Goal: Information Seeking & Learning: Get advice/opinions

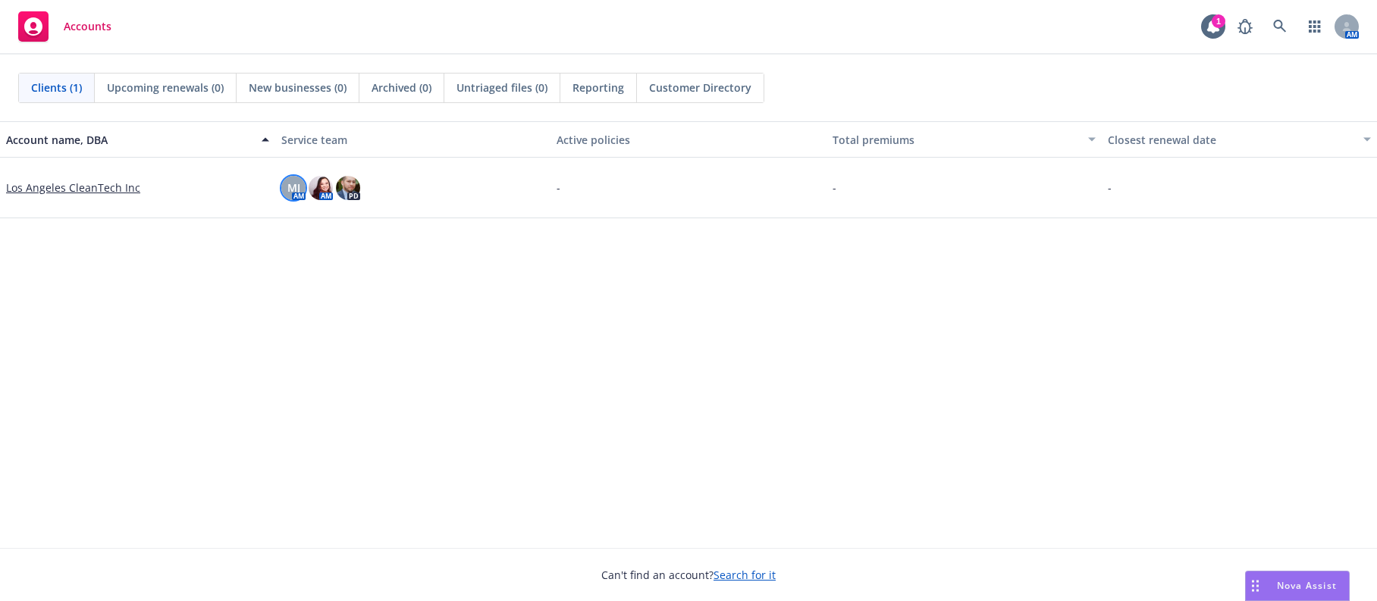
click at [283, 193] on div "MJ" at bounding box center [293, 188] width 24 height 24
click at [406, 284] on div "Account name, DBA Service team Active policies Total premiums Closest renewal d…" at bounding box center [688, 334] width 1377 height 427
click at [353, 191] on img at bounding box center [348, 188] width 24 height 24
click at [397, 268] on div "Account name, DBA Service team Active policies Total premiums Closest renewal d…" at bounding box center [688, 334] width 1377 height 427
click at [317, 192] on img at bounding box center [321, 188] width 24 height 24
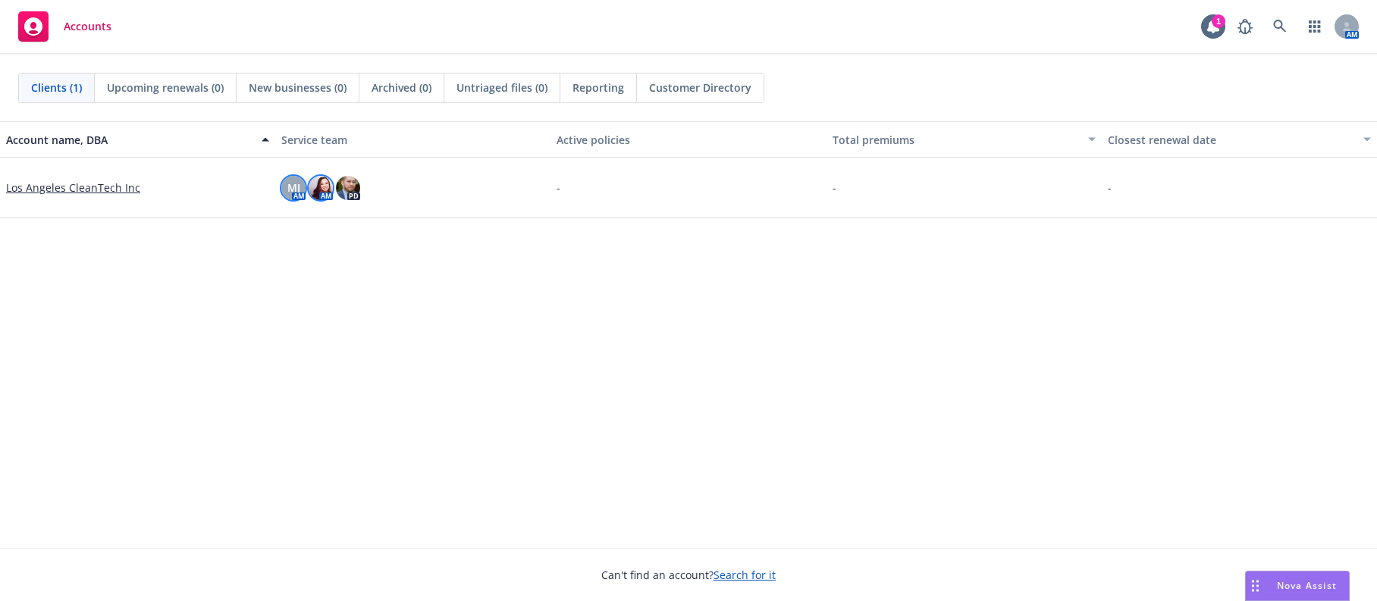
click at [292, 194] on span "MJ" at bounding box center [293, 188] width 13 height 16
click at [351, 191] on img at bounding box center [348, 188] width 24 height 24
click at [591, 291] on div "Account name, DBA Service team Active policies Total premiums Closest renewal d…" at bounding box center [688, 334] width 1377 height 427
click at [1323, 588] on span "Nova Assist" at bounding box center [1307, 585] width 60 height 13
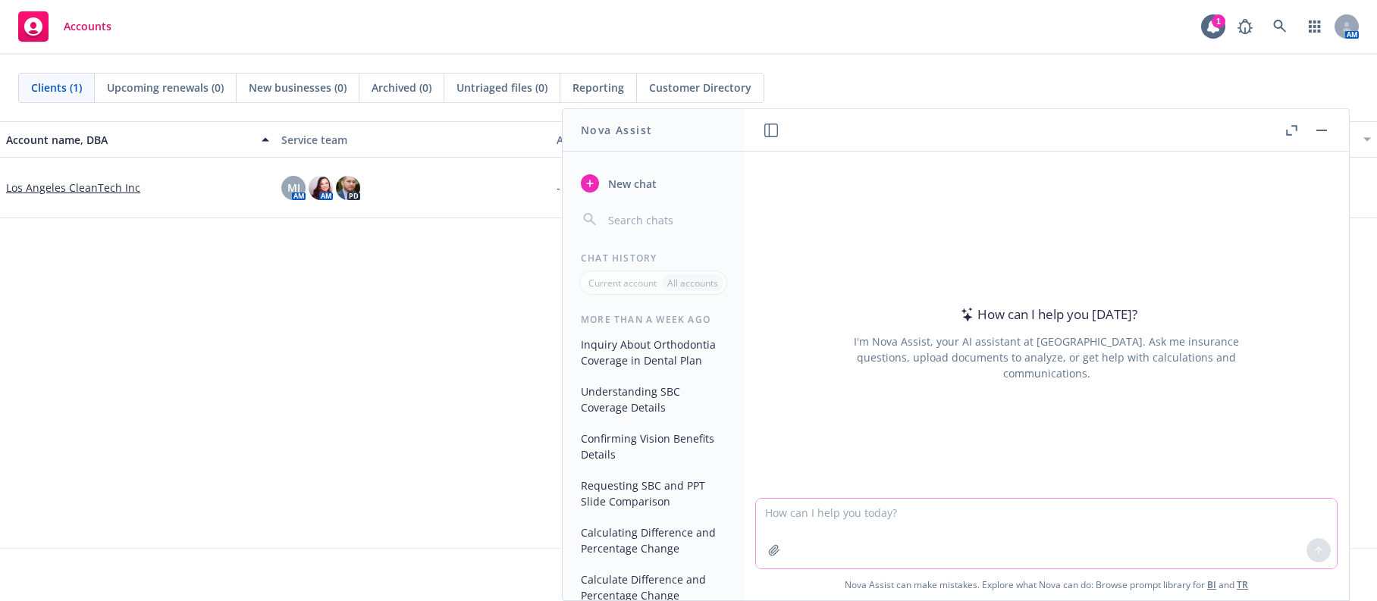
click at [810, 518] on textarea at bounding box center [1046, 534] width 581 height 70
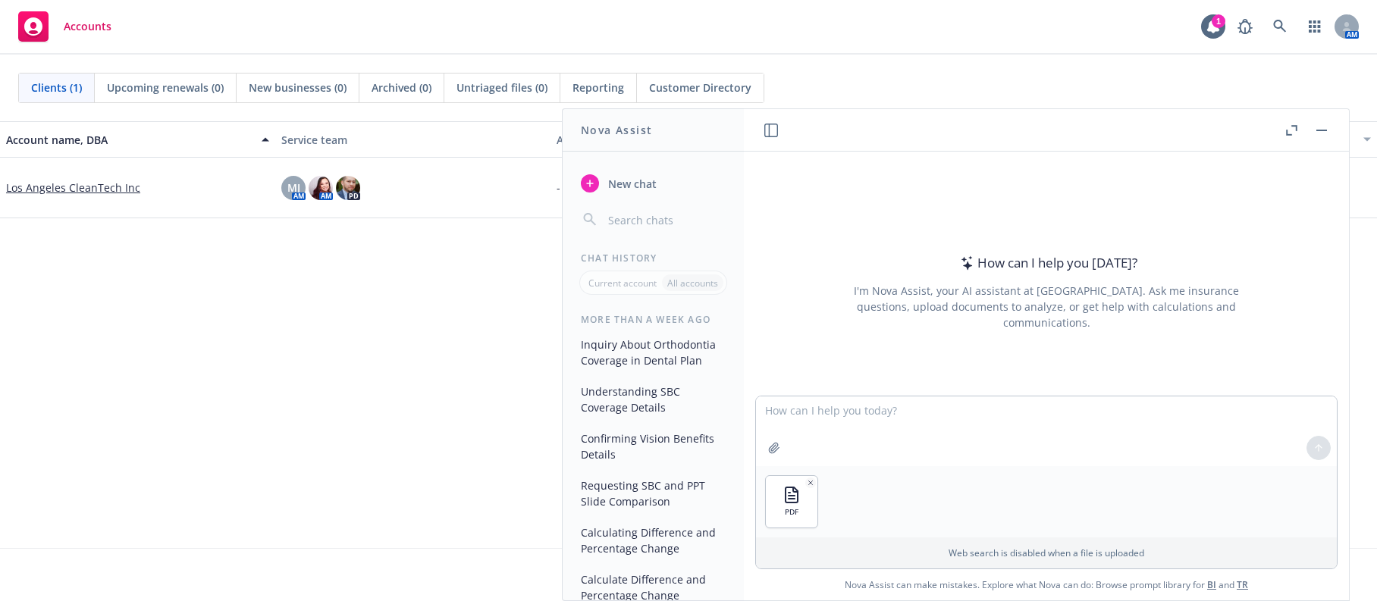
click at [382, 349] on div "Account name, DBA Service team Active policies Total premiums Closest renewal d…" at bounding box center [688, 334] width 1377 height 427
click at [860, 423] on textarea at bounding box center [1046, 432] width 581 height 70
paste textarea "Platinum Full PPO 250/10"
type textarea "can you make a table of the rates for the Platinum Full PPO 250/10 plan. i woul…"
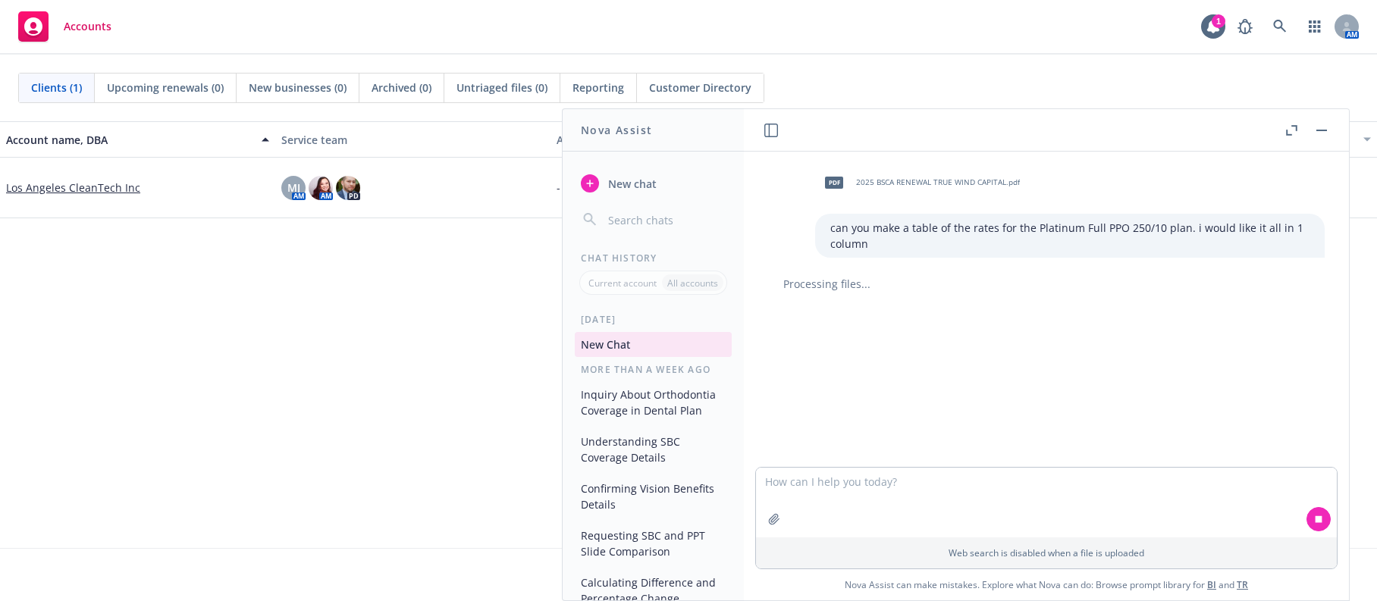
click at [281, 456] on div "Account name, DBA Service team Active policies Total premiums Closest renewal d…" at bounding box center [688, 334] width 1377 height 427
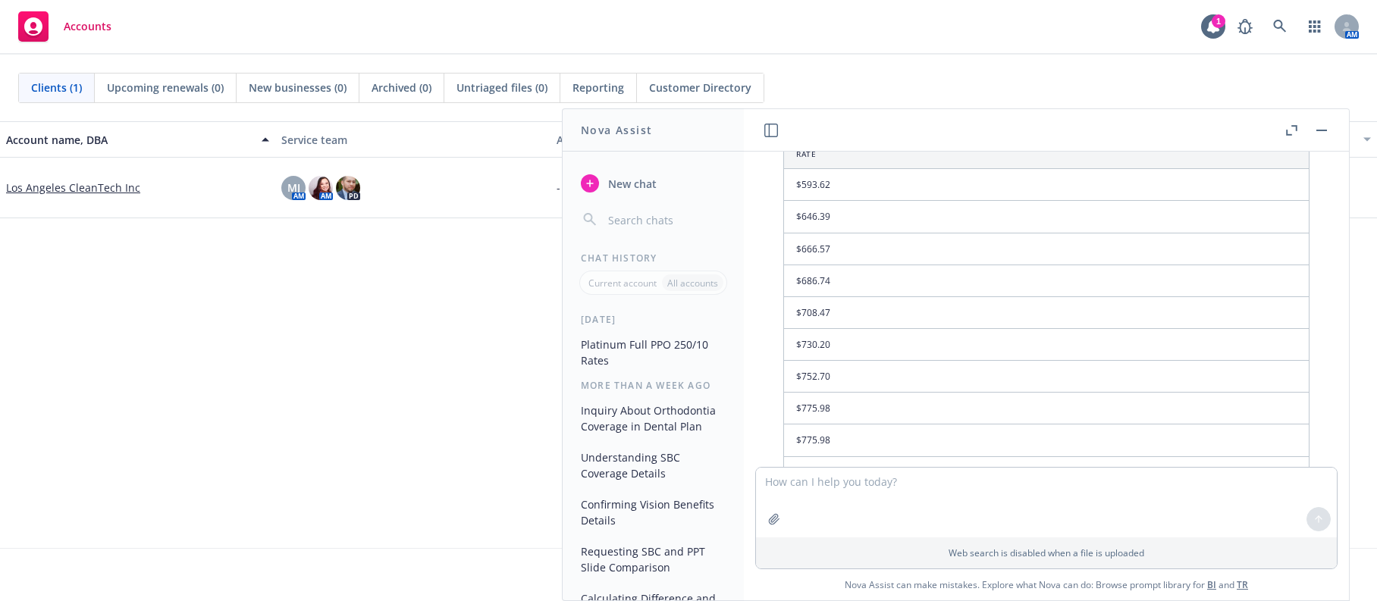
scroll to position [205, 0]
click at [881, 488] on textarea at bounding box center [1046, 503] width 581 height 70
type textarea "can you also include the age in another column for the rates"
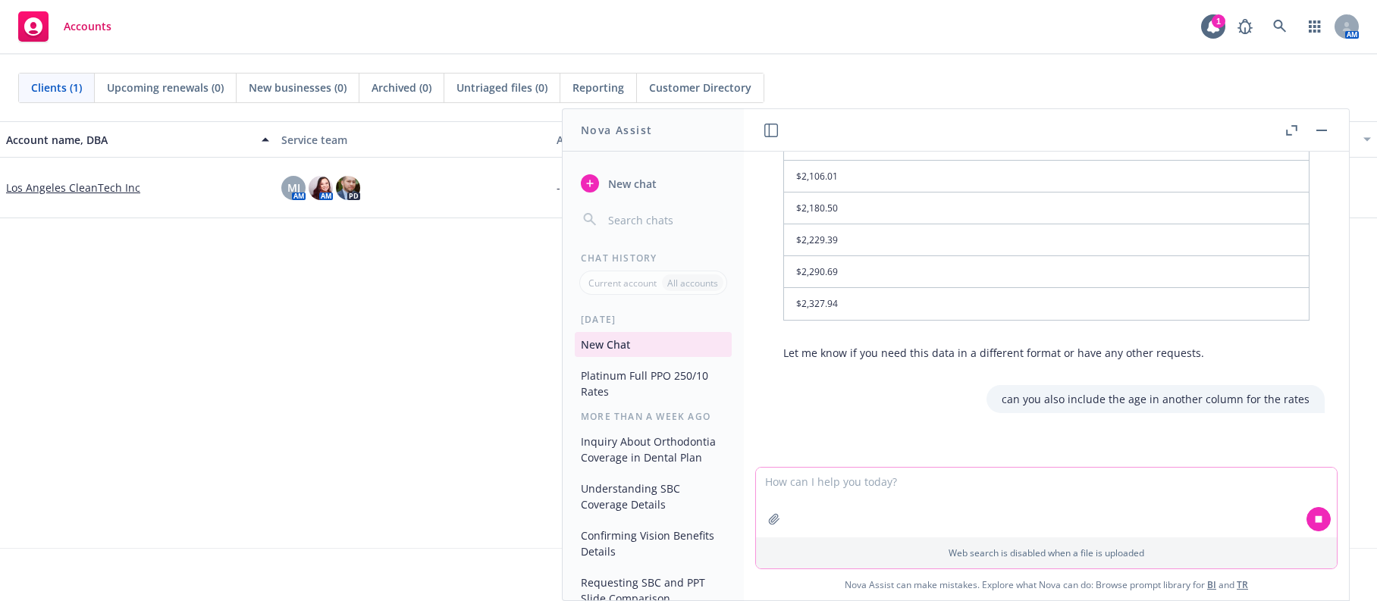
scroll to position [1684, 0]
click at [983, 34] on div "Accounts 1 AM" at bounding box center [688, 27] width 1377 height 55
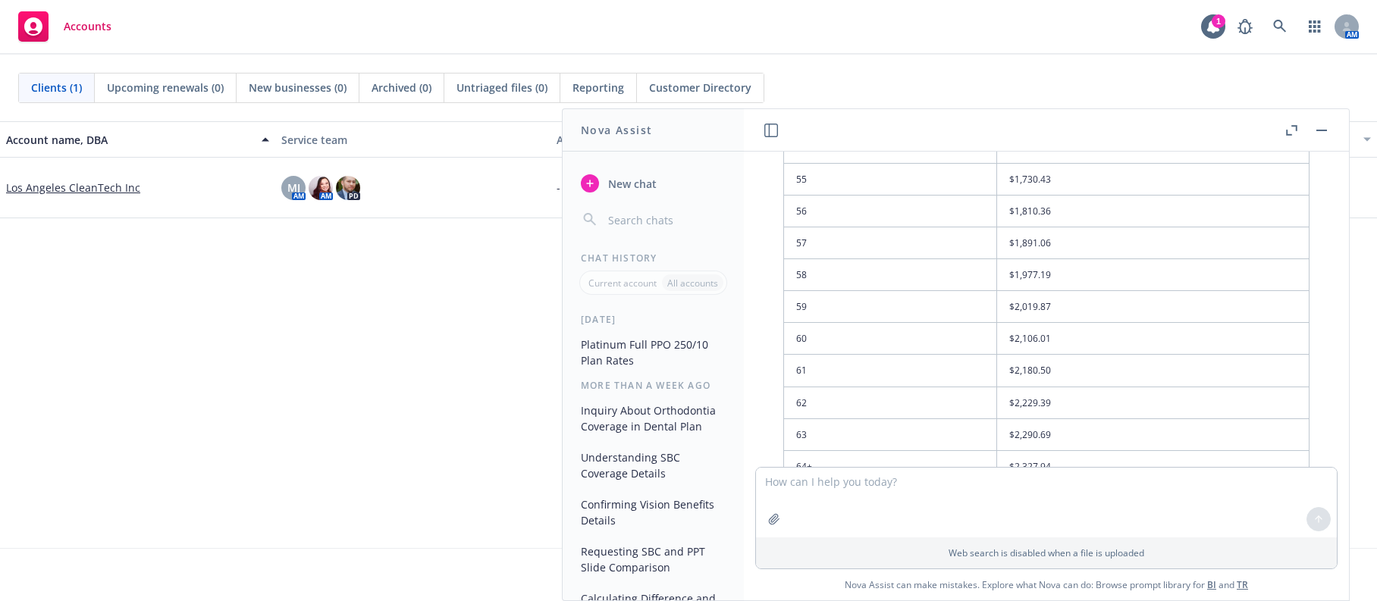
scroll to position [3445, 0]
click at [1019, 365] on td "$2,327.94" at bounding box center [1152, 368] width 312 height 32
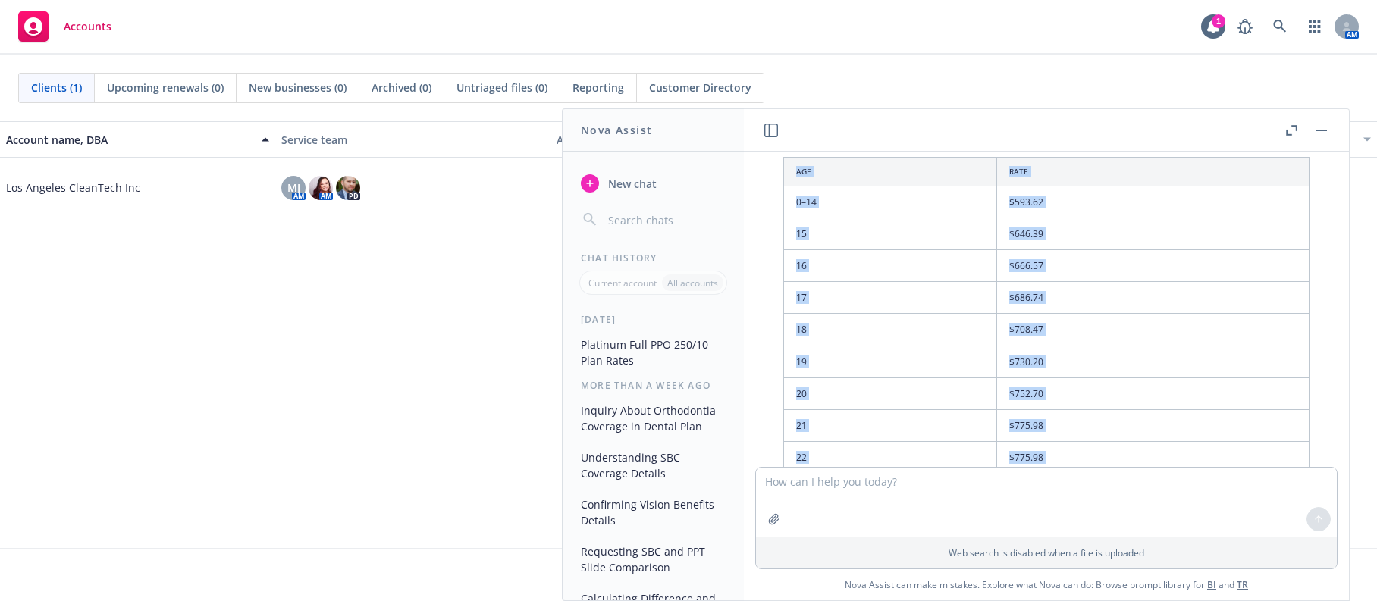
scroll to position [1921, 0]
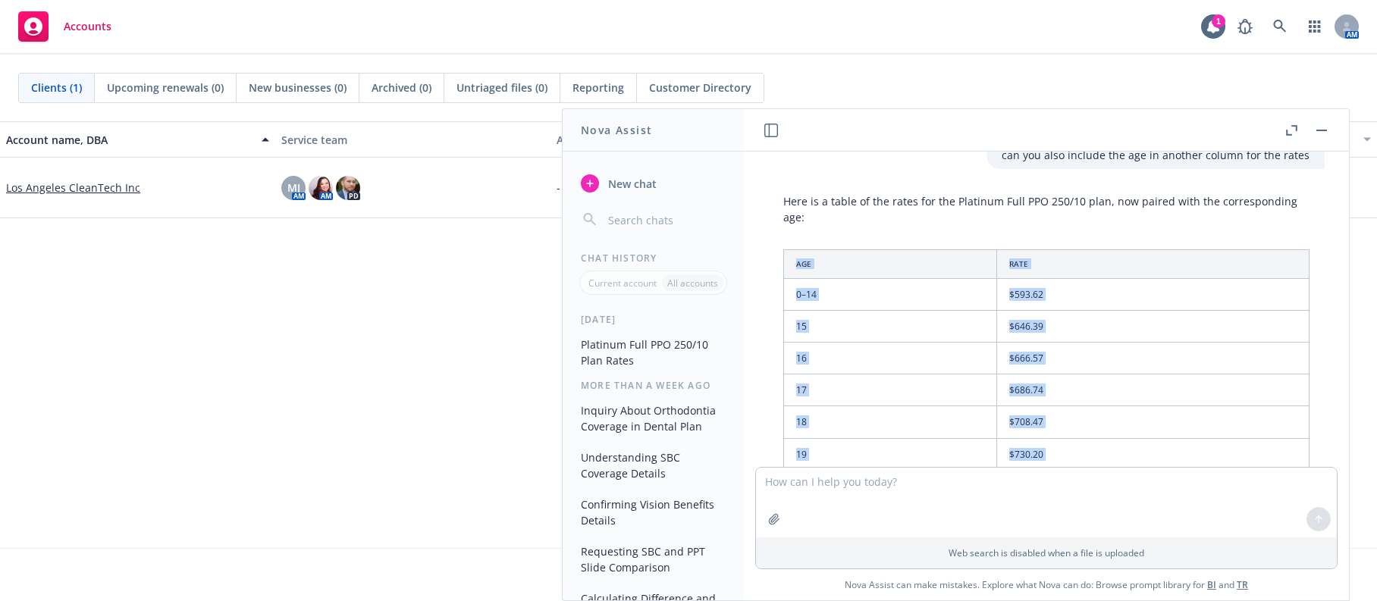
drag, startPoint x: 1068, startPoint y: 365, endPoint x: 795, endPoint y: 256, distance: 293.0
copy table "Age Rate 0–14 $593.62 15 $646.39 16 $666.57 17 $686.74 18 $708.47 19 $730.20 20…"
click at [747, 36] on div "Accounts 1 AM" at bounding box center [688, 27] width 1377 height 55
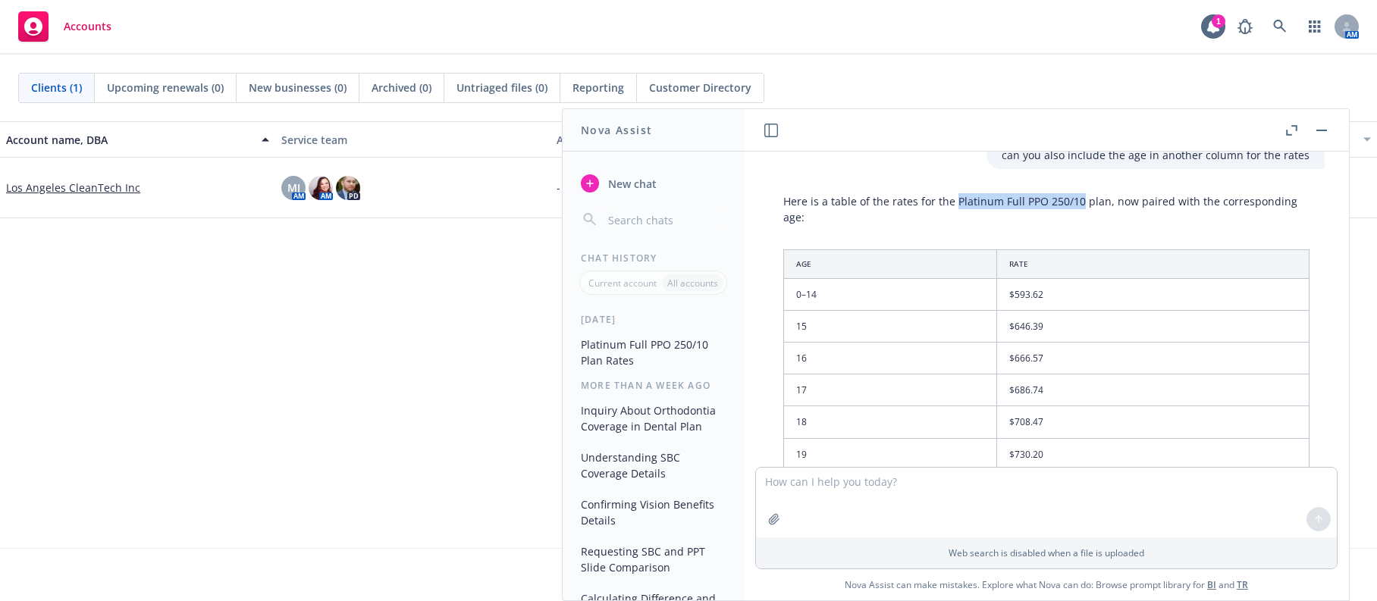
drag, startPoint x: 952, startPoint y: 204, endPoint x: 1077, endPoint y: 202, distance: 125.1
click at [1077, 202] on p "Here is a table of the rates for the Platinum Full PPO 250/10 plan, now paired …" at bounding box center [1046, 209] width 526 height 32
copy p "Platinum Full PPO 250/10"
click at [880, 501] on textarea at bounding box center [1046, 503] width 581 height 70
paste textarea "Platinum Full PPO 250/10"
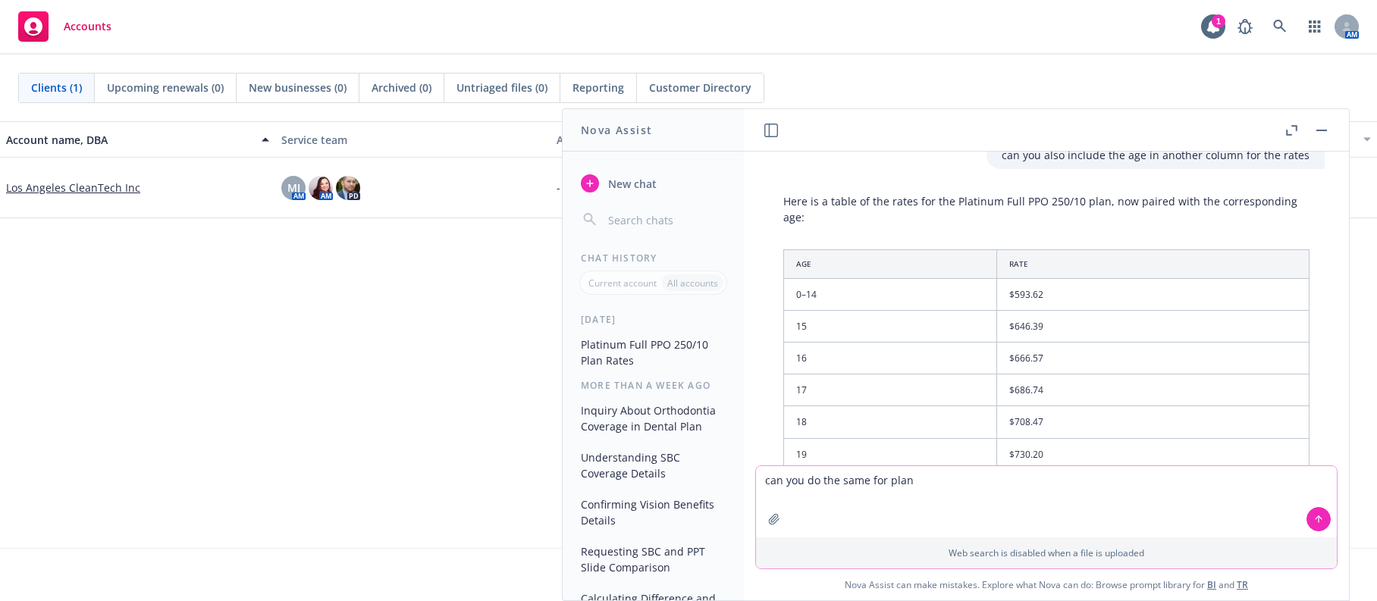
type textarea "can you do the same for plan Platinum Full PPO 250/10"
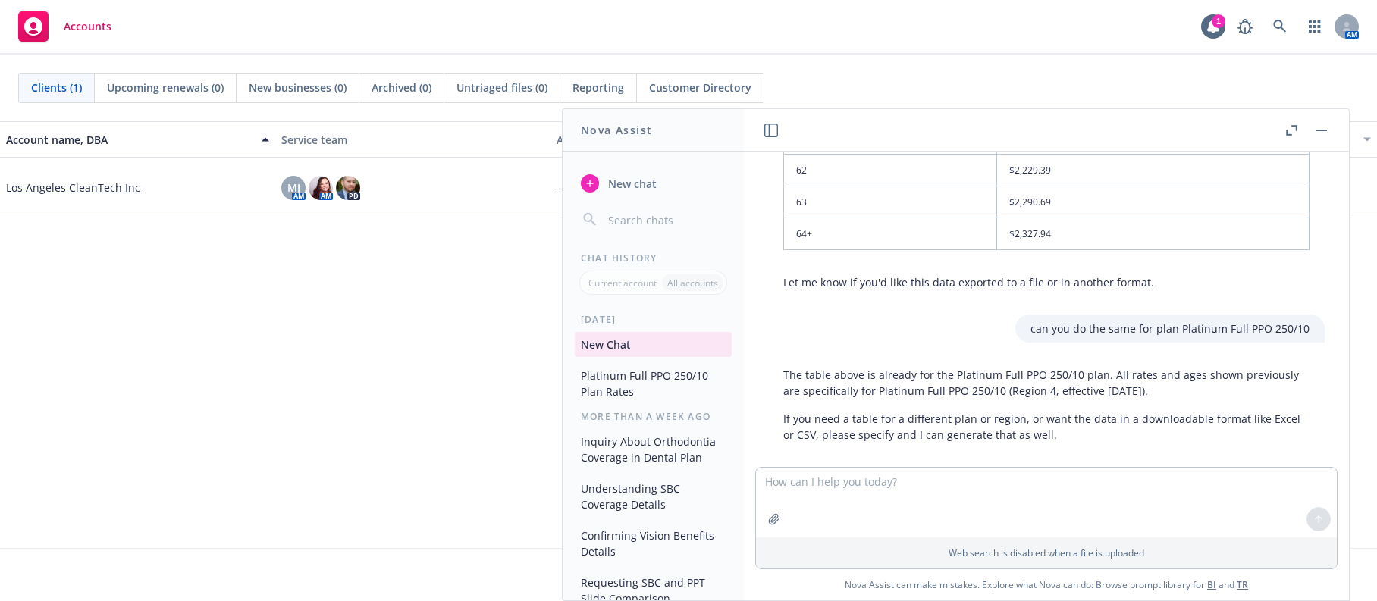
scroll to position [3598, 0]
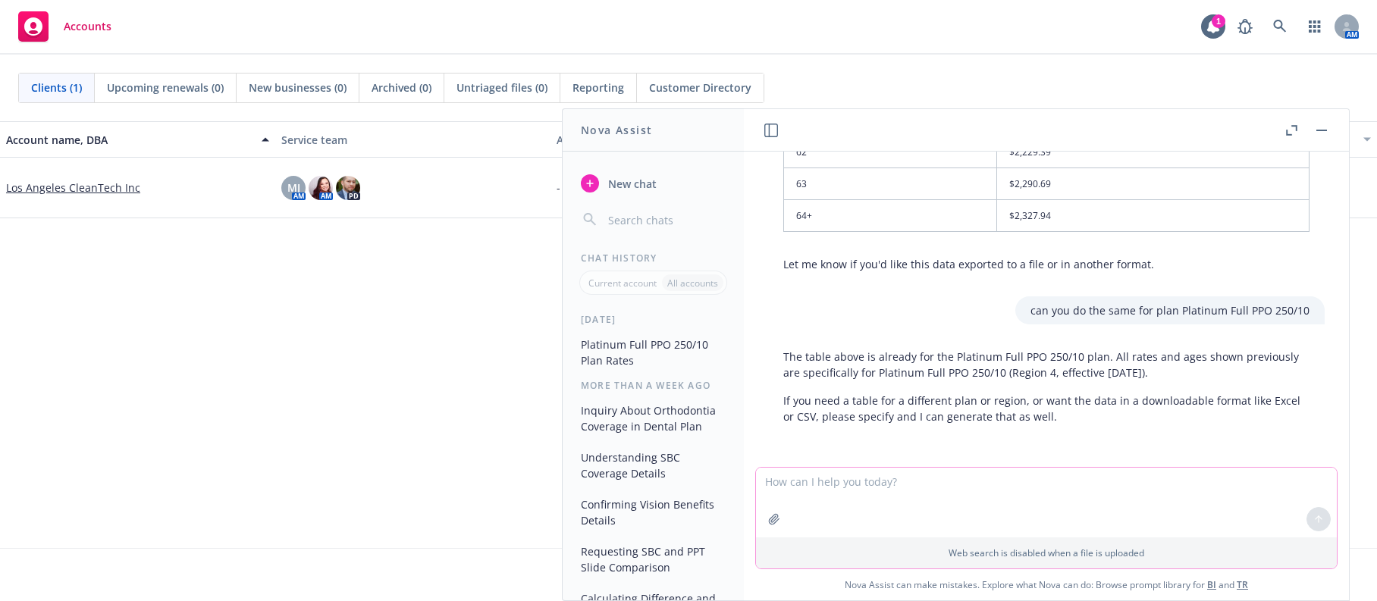
click at [827, 481] on textarea at bounding box center [1046, 503] width 581 height 70
paste textarea "Platinum Full PPO 250/10"
click at [811, 482] on textarea "can you dothe same for plan Platinum Full PPO 250/10" at bounding box center [1046, 501] width 581 height 71
type textarea "can you do the same for plan Platinum Full PPO 250/10"
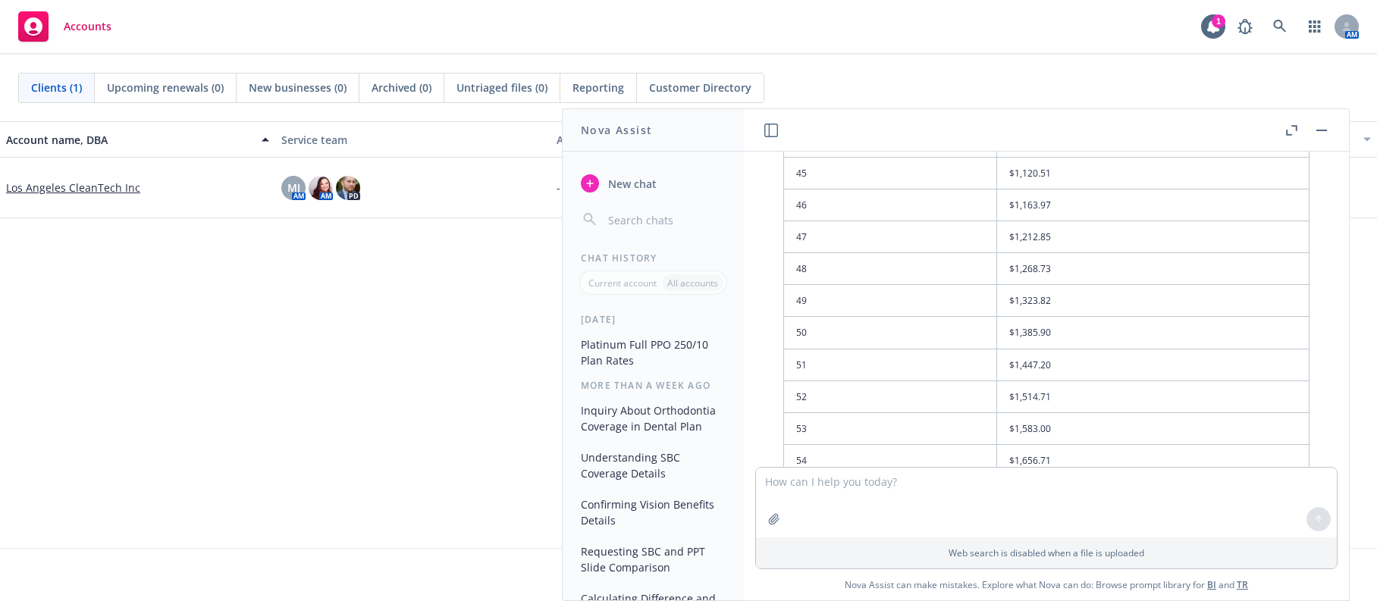
scroll to position [5446, 0]
click at [340, 294] on div "Account name, DBA Service team Active policies Total premiums Closest renewal d…" at bounding box center [688, 334] width 1377 height 427
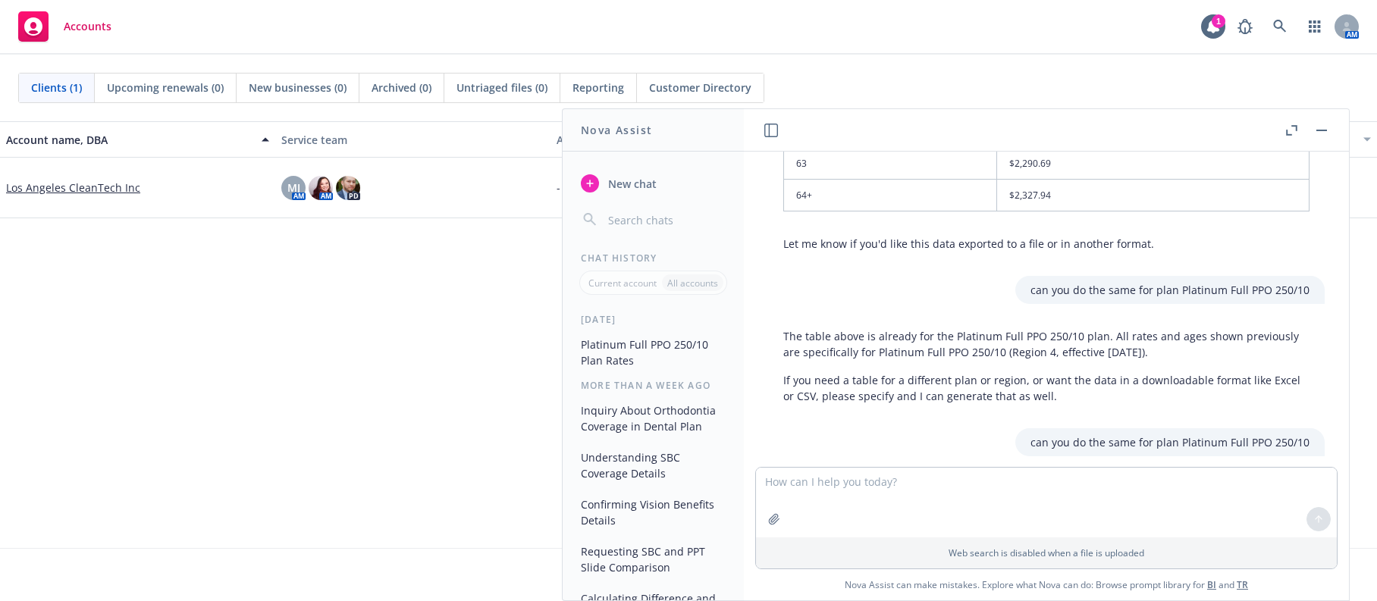
scroll to position [3624, 0]
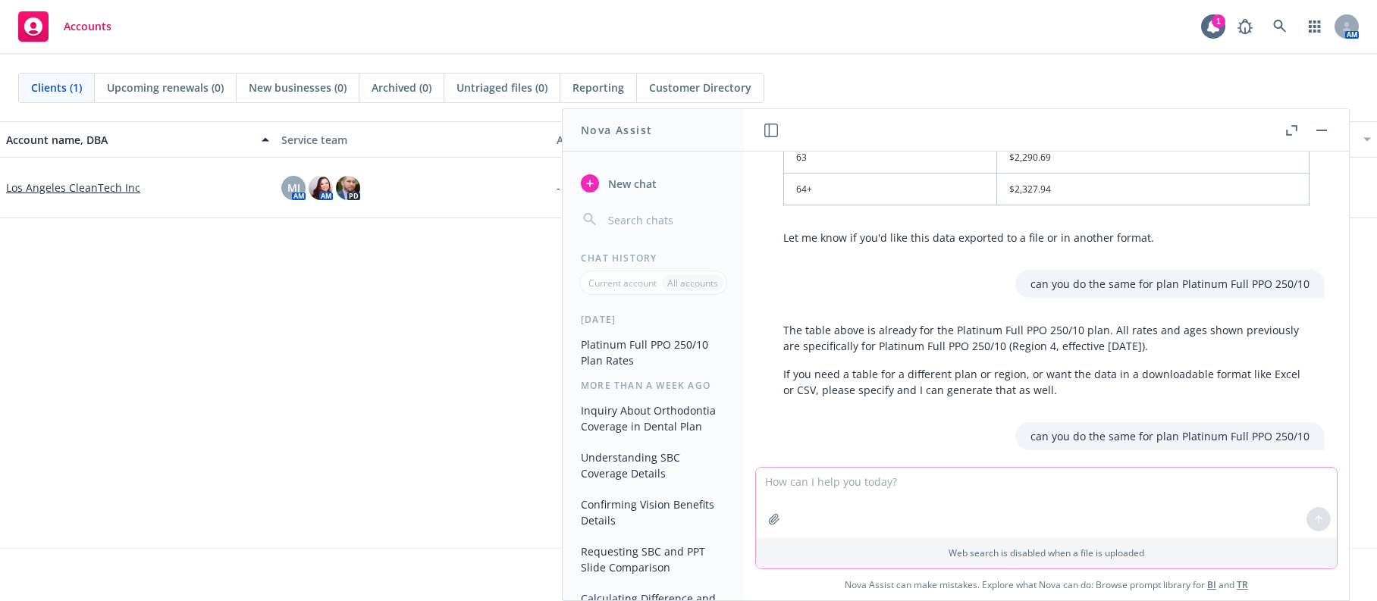
click at [843, 486] on textarea at bounding box center [1046, 503] width 581 height 70
paste textarea "Platinum Full PPO 0/10"
type textarea "can you do the same for plan Platinum Full PPO 0/10"
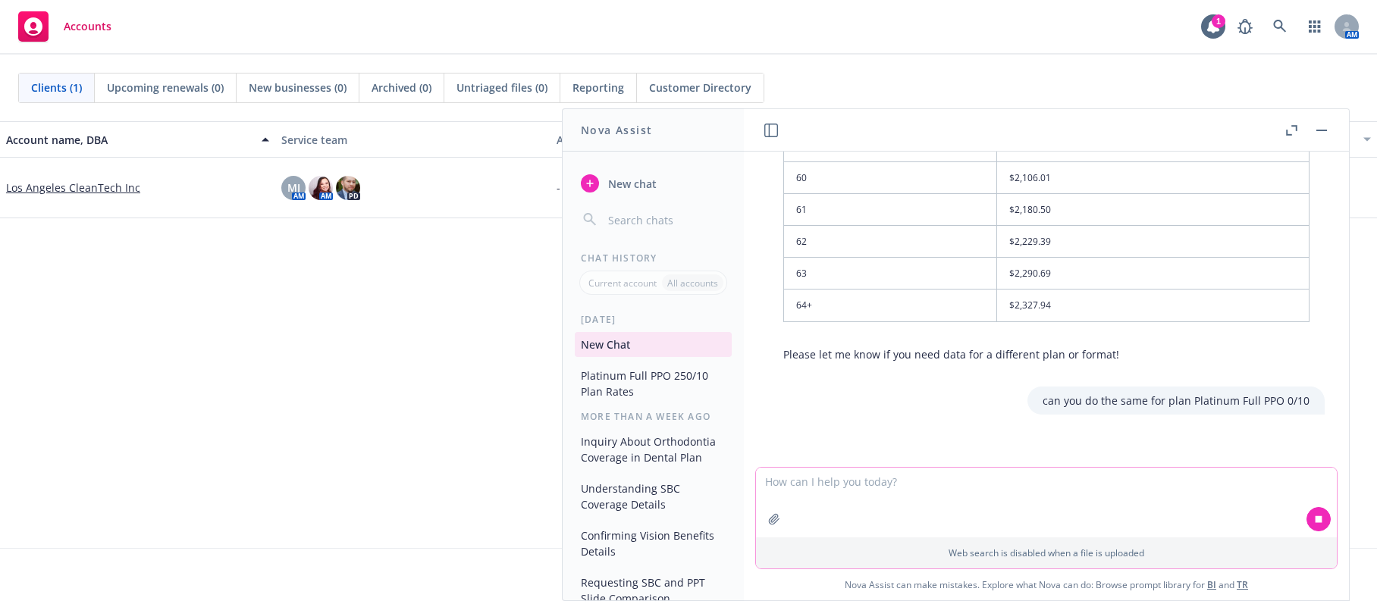
scroll to position [5516, 0]
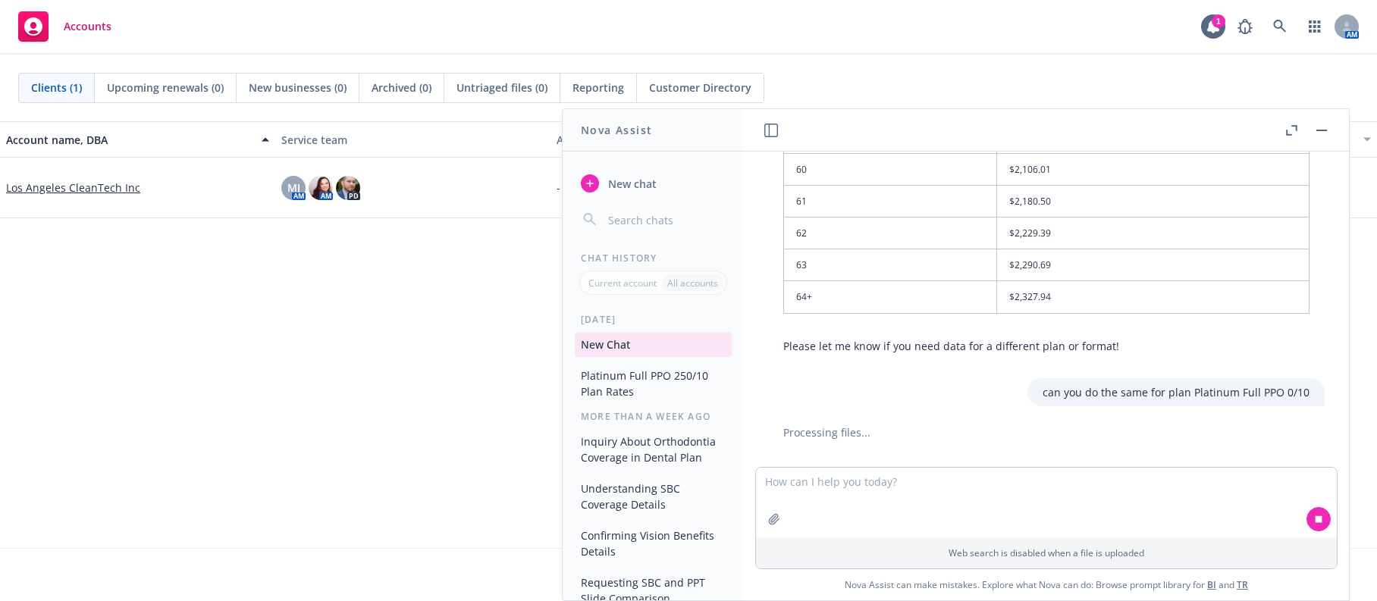
click at [27, 271] on div "Account name, DBA Service team Active policies Total premiums Closest renewal d…" at bounding box center [688, 334] width 1377 height 427
drag, startPoint x: 414, startPoint y: 17, endPoint x: 560, endPoint y: 0, distance: 146.6
click at [414, 17] on div "Accounts 1 AM" at bounding box center [688, 27] width 1377 height 55
click at [178, 27] on div "Accounts 1 AM" at bounding box center [688, 27] width 1377 height 55
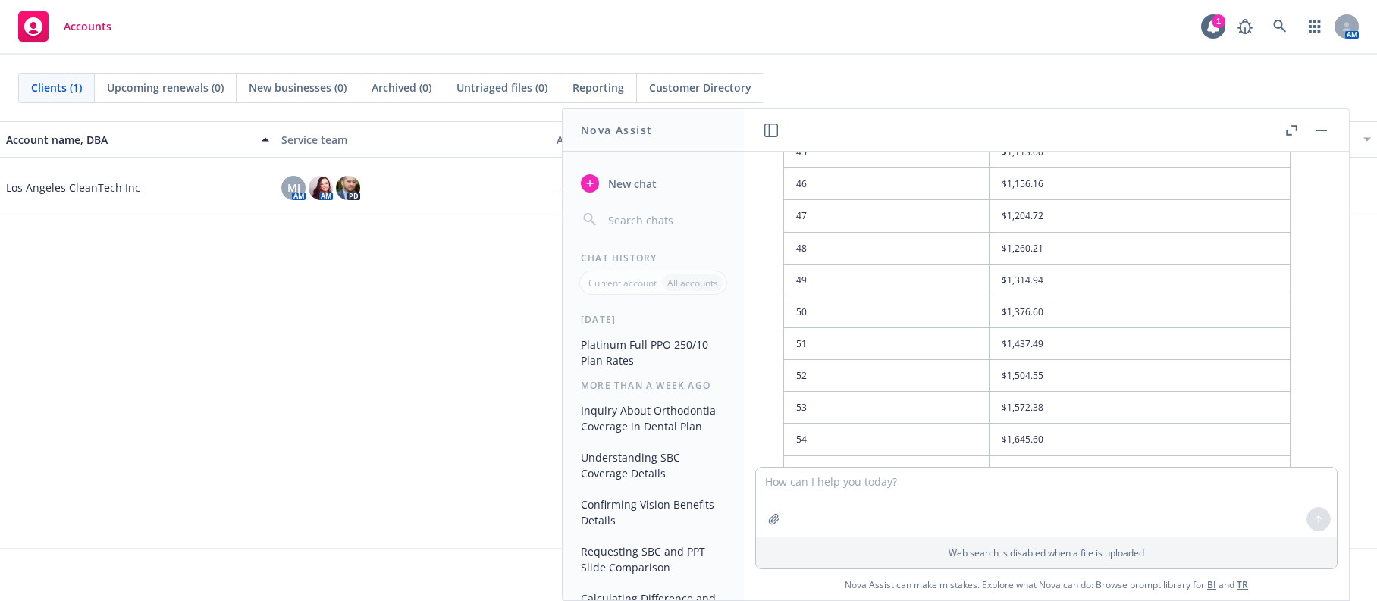
scroll to position [7278, 0]
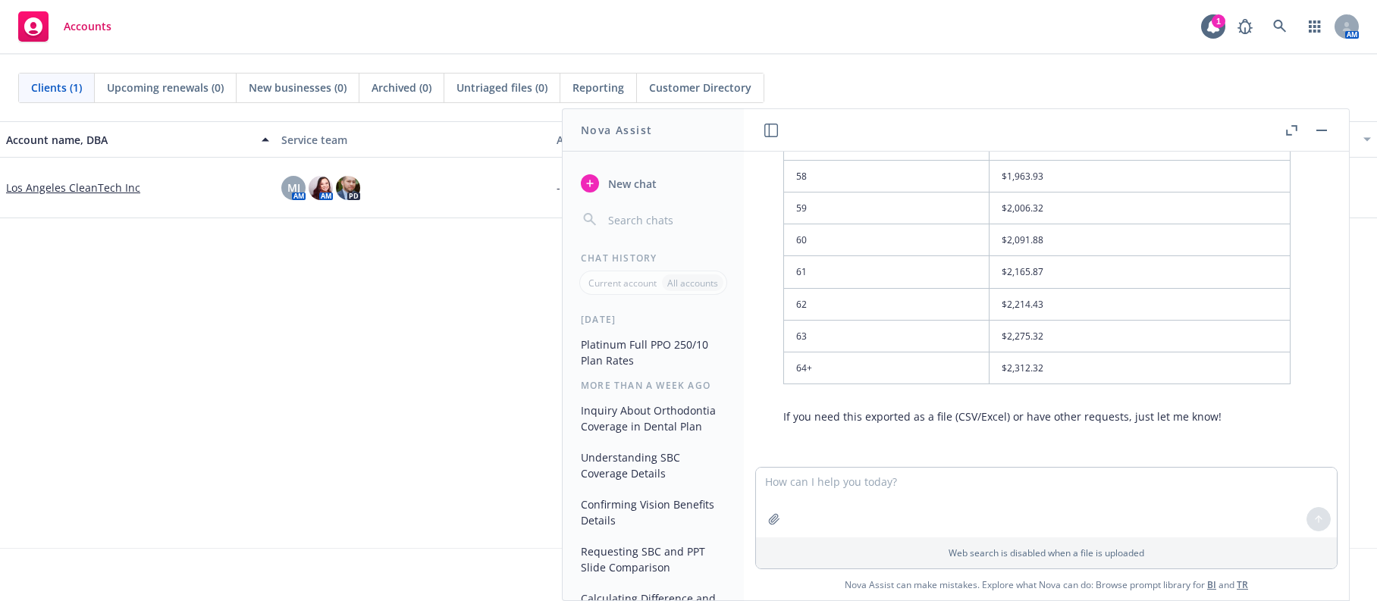
drag, startPoint x: 106, startPoint y: 528, endPoint x: 234, endPoint y: 393, distance: 186.1
click at [106, 528] on div "Account name, DBA Service team Active policies Total premiums Closest renewal d…" at bounding box center [688, 334] width 1377 height 427
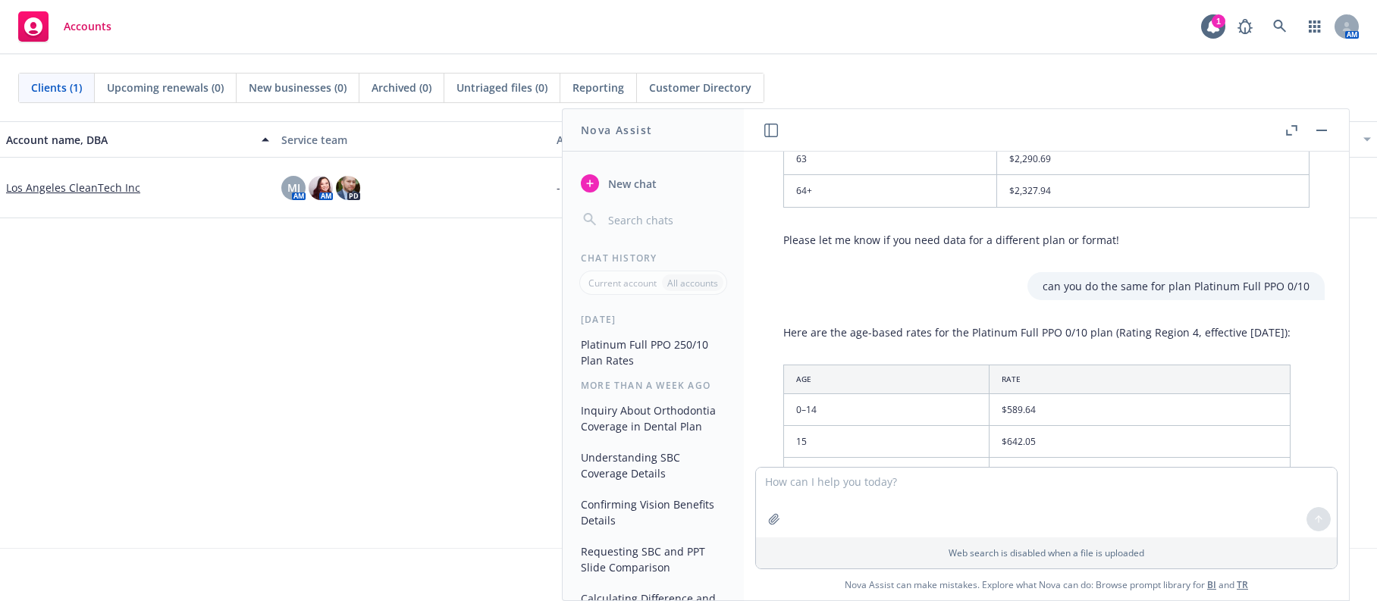
scroll to position [5624, 0]
drag, startPoint x: 1177, startPoint y: 289, endPoint x: 1285, endPoint y: 294, distance: 108.5
click at [1285, 294] on div "can you do the same for plan Platinum Full PPO 0/10" at bounding box center [1175, 285] width 297 height 28
copy p "Platinum Full PPO 0/10"
drag, startPoint x: 146, startPoint y: 290, endPoint x: 268, endPoint y: 297, distance: 122.3
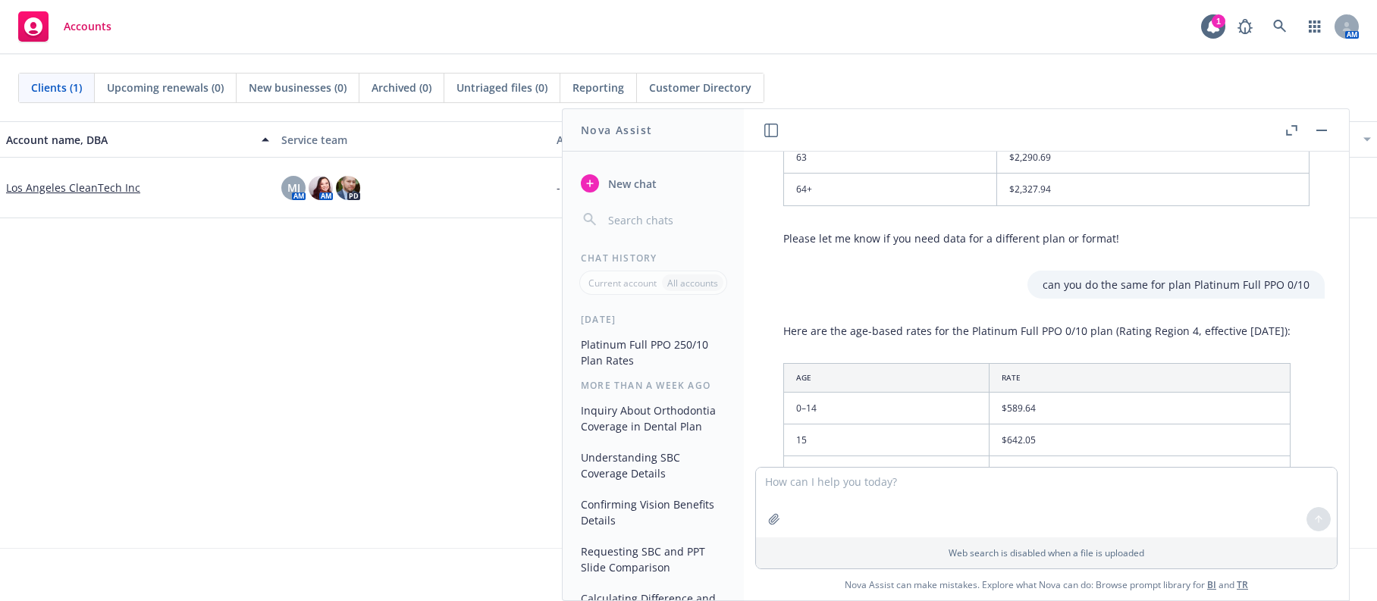
click at [149, 292] on div "Account name, DBA Service team Active policies Total premiums Closest renewal d…" at bounding box center [688, 334] width 1377 height 427
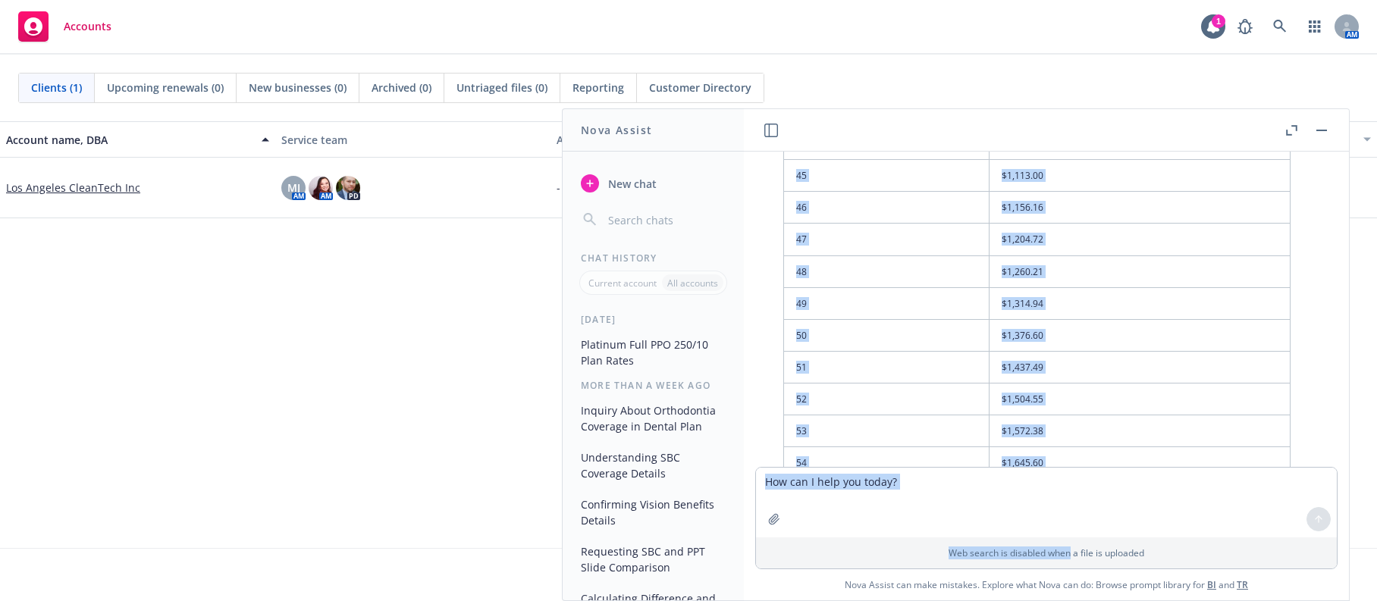
scroll to position [7278, 0]
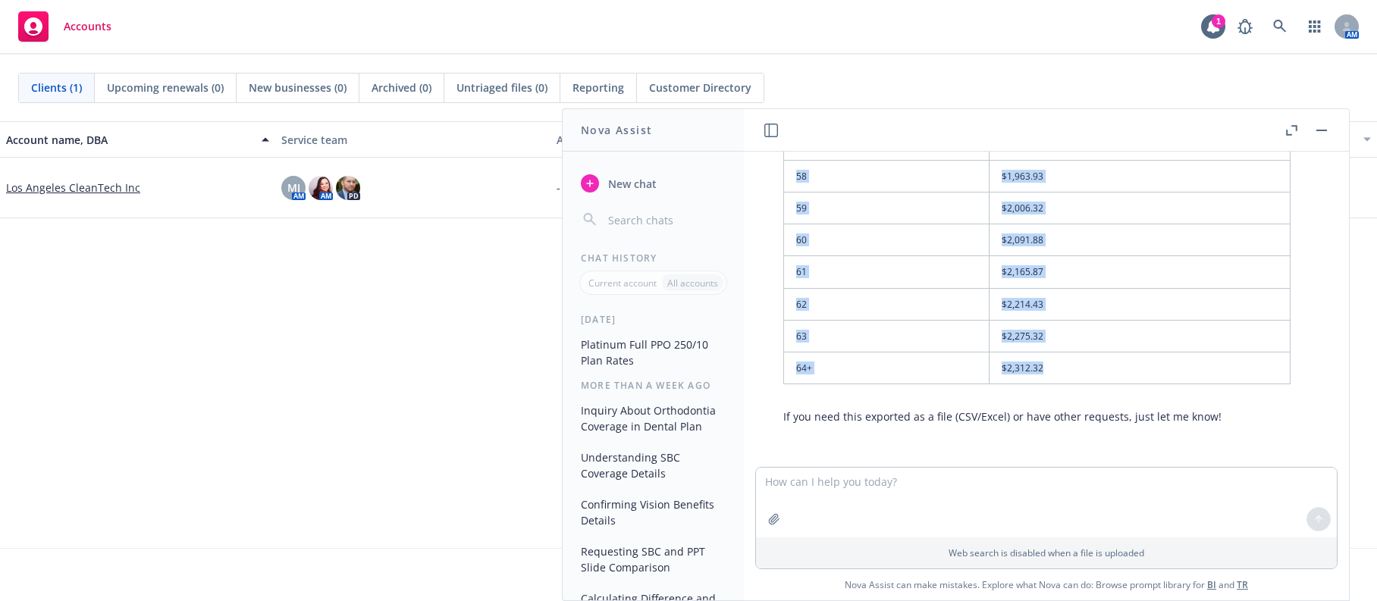
drag, startPoint x: 797, startPoint y: 395, endPoint x: 1052, endPoint y: 375, distance: 255.5
copy table "Age Rate 0–14 $589.64 15 $642.05 16 $662.09 17 $682.13 18 $703.72 19 $725.30 20…"
click at [1319, 127] on button "button" at bounding box center [1321, 130] width 18 height 18
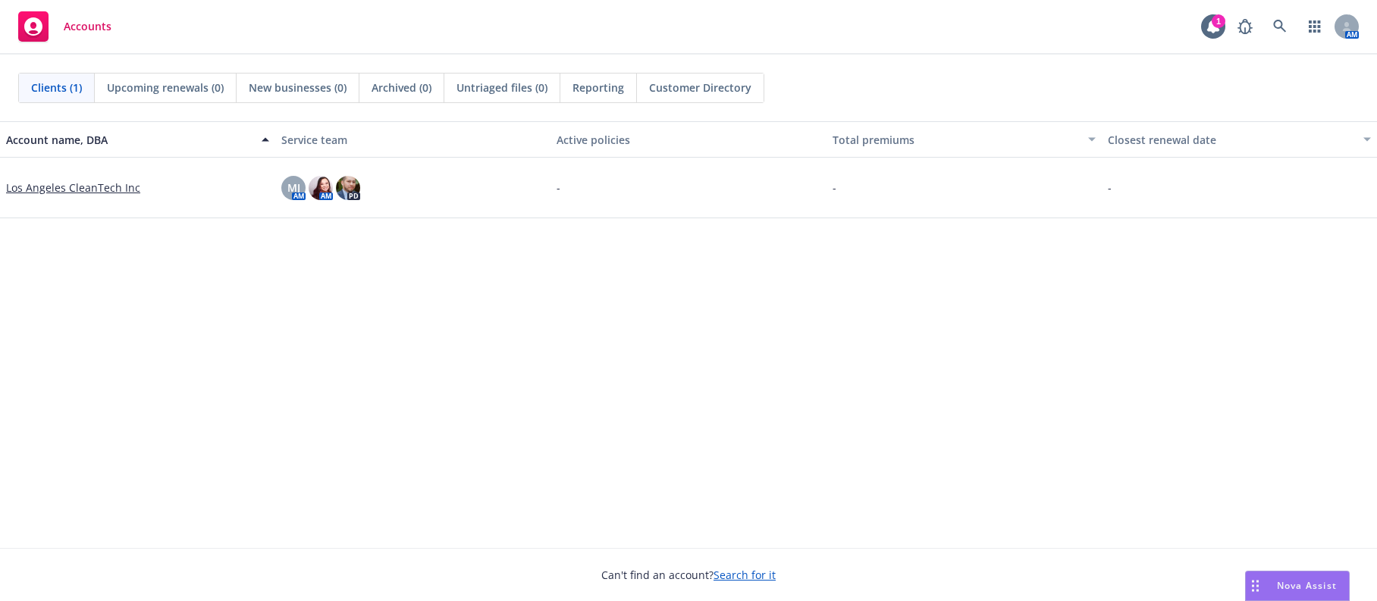
click at [1018, 52] on div "Accounts 1 AM" at bounding box center [688, 27] width 1377 height 55
